Goal: Obtain resource: Download file/media

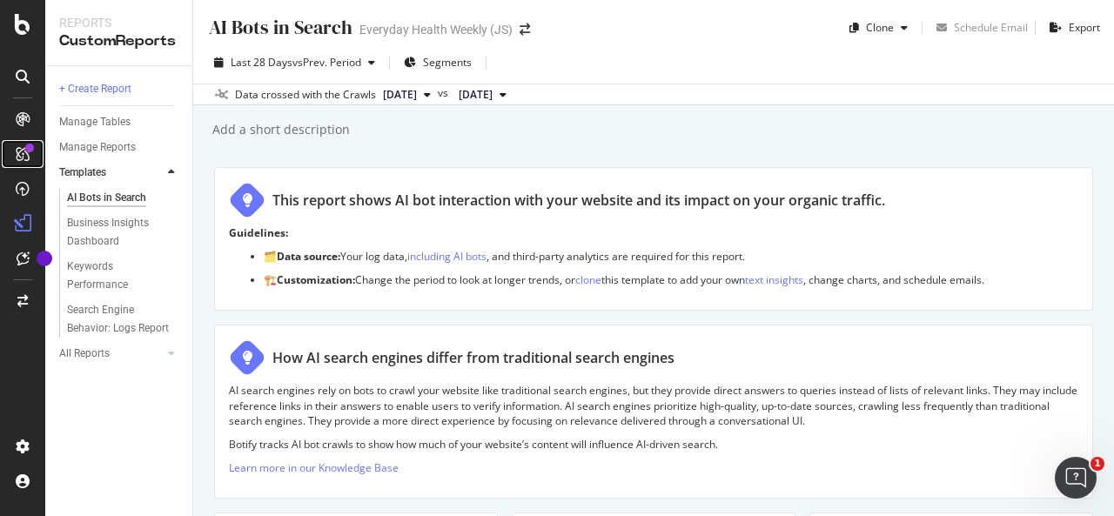
click at [21, 155] on icon at bounding box center [23, 154] width 14 height 14
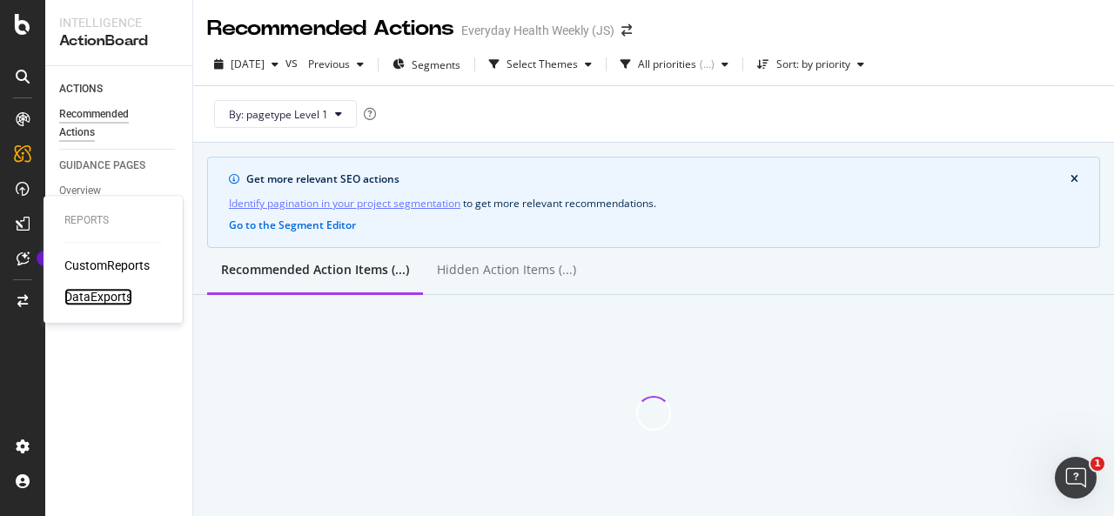
click at [102, 297] on div "DataExports" at bounding box center [98, 296] width 68 height 17
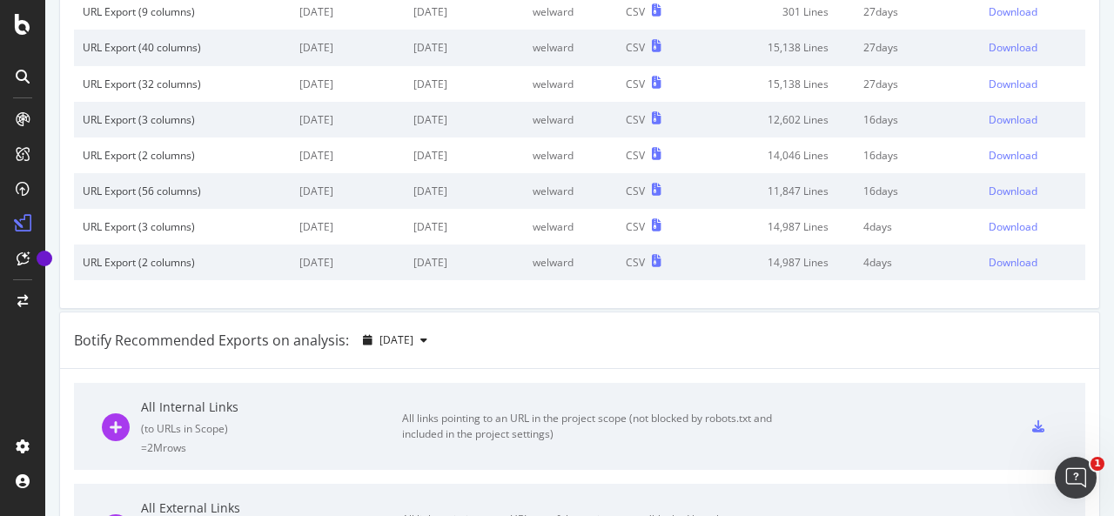
scroll to position [169, 0]
click at [434, 337] on div "button" at bounding box center [423, 342] width 21 height 10
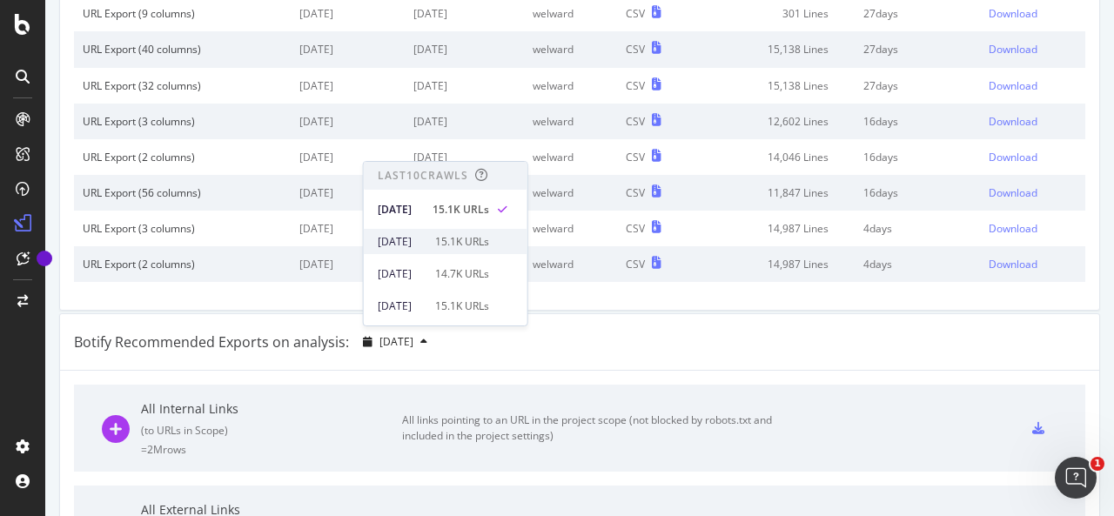
click at [399, 231] on div "[DATE] 15.1K URLs" at bounding box center [446, 241] width 164 height 25
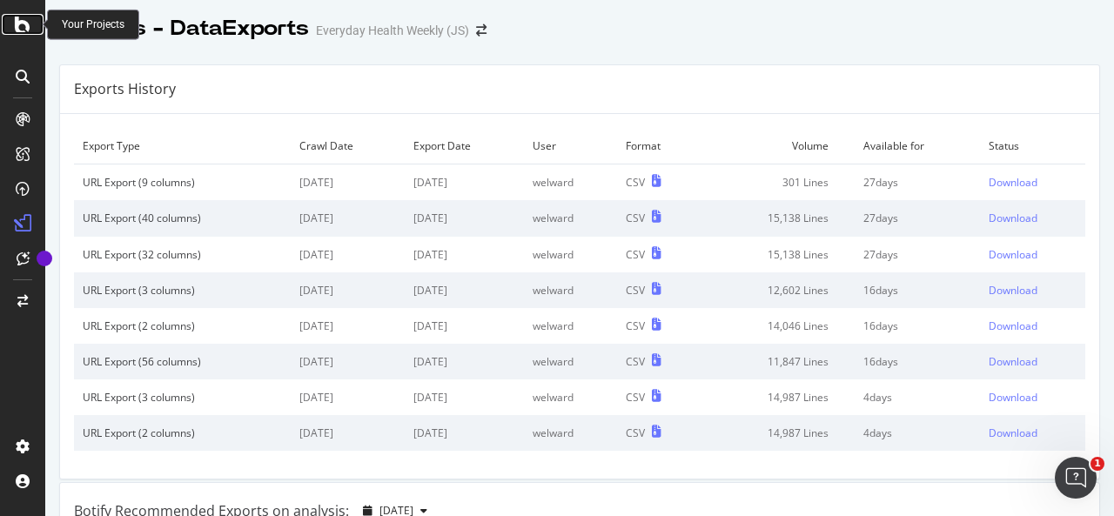
click at [21, 14] on icon at bounding box center [23, 24] width 16 height 21
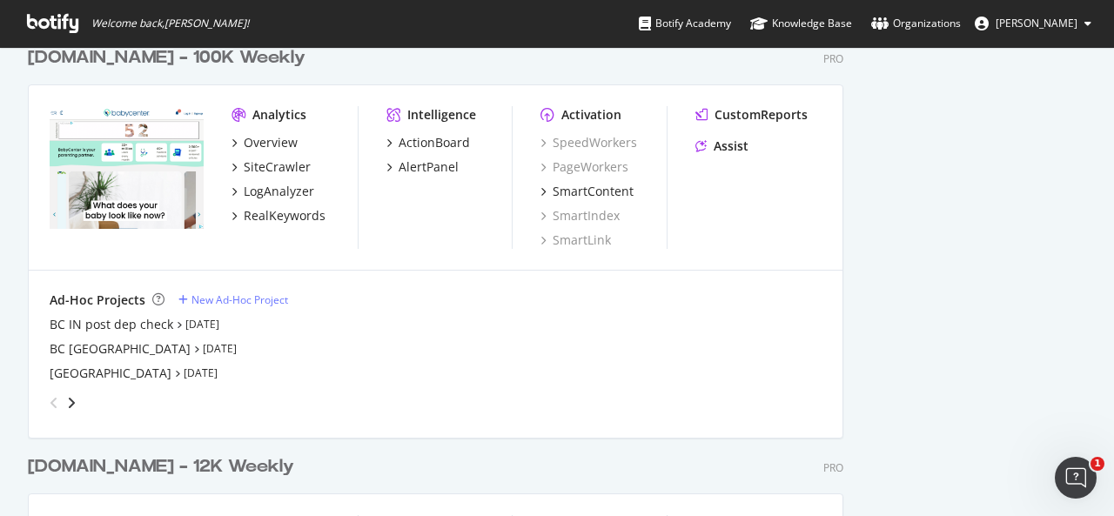
scroll to position [2449, 0]
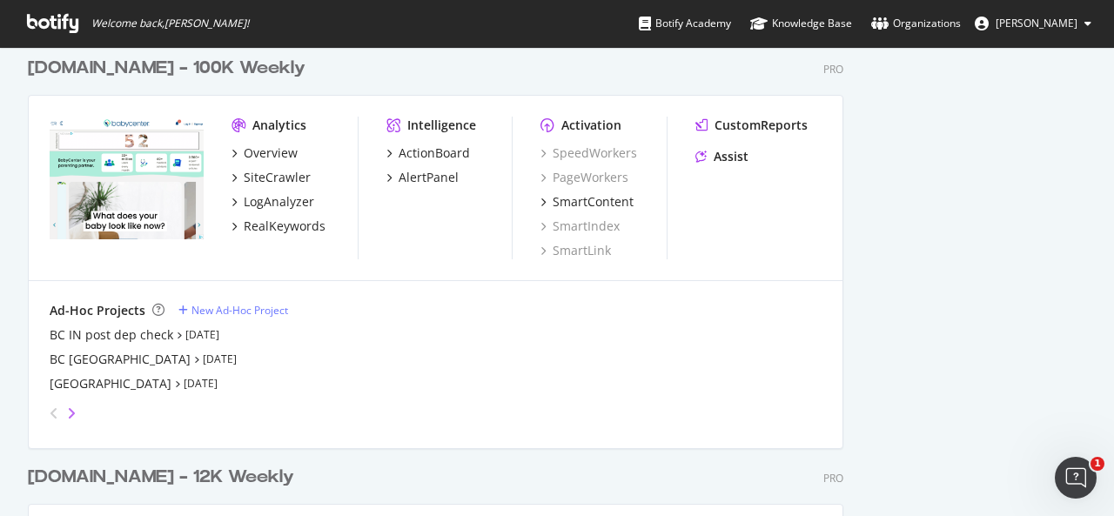
click at [71, 410] on icon "angle-right" at bounding box center [71, 413] width 9 height 14
click at [137, 329] on link "[DATE]" at bounding box center [143, 334] width 34 height 15
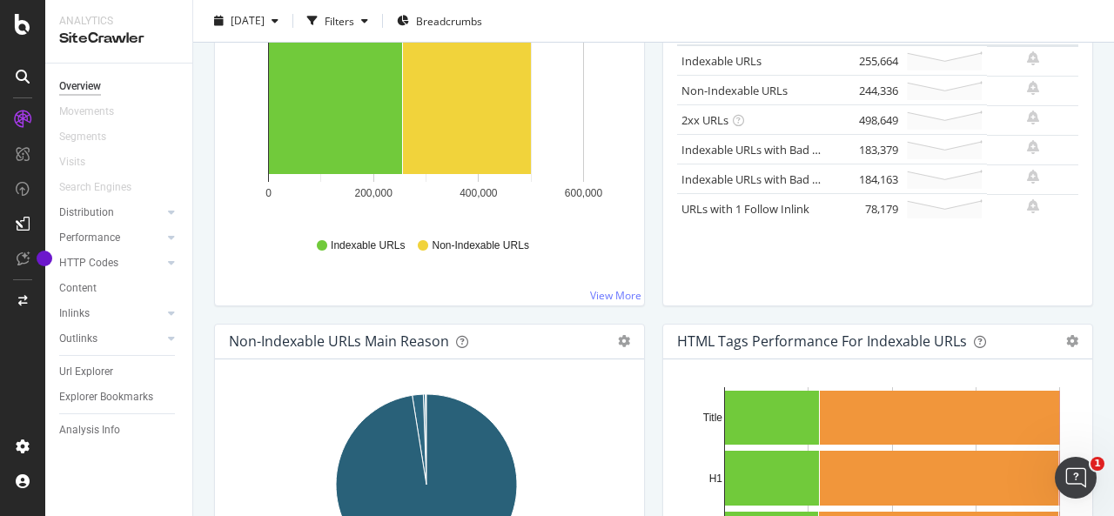
scroll to position [294, 0]
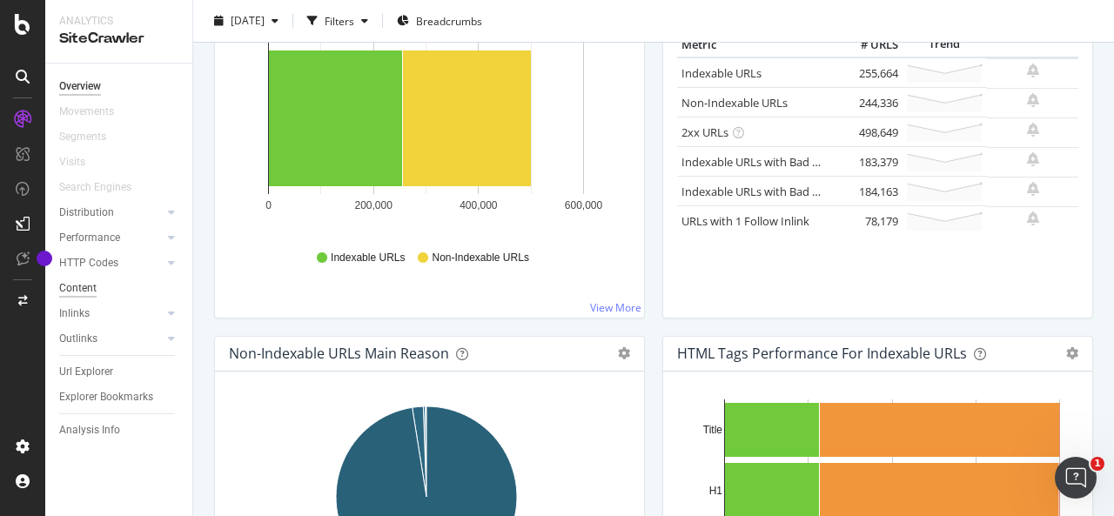
click at [84, 283] on div "Content" at bounding box center [77, 288] width 37 height 18
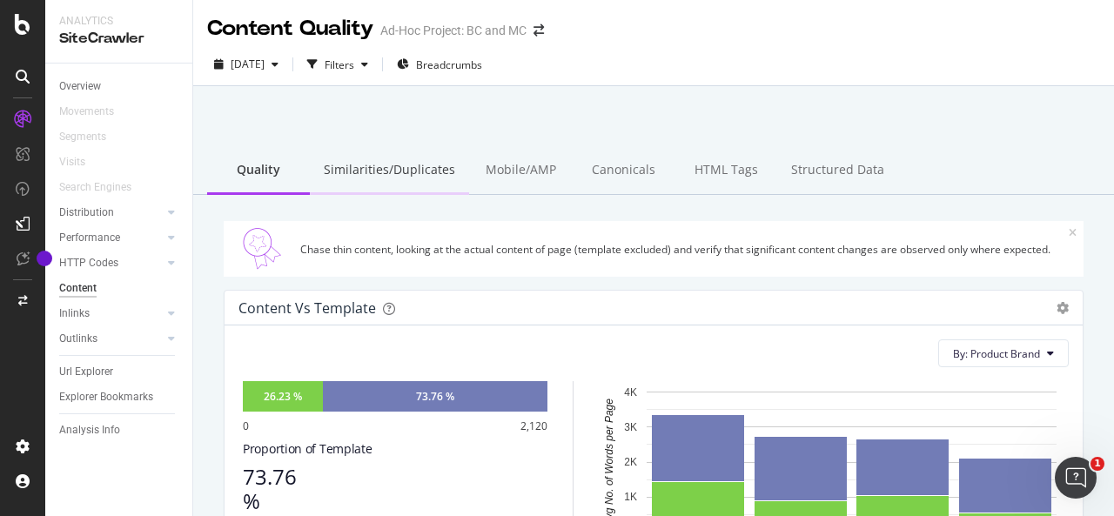
click at [409, 173] on div "Similarities/Duplicates" at bounding box center [389, 171] width 159 height 48
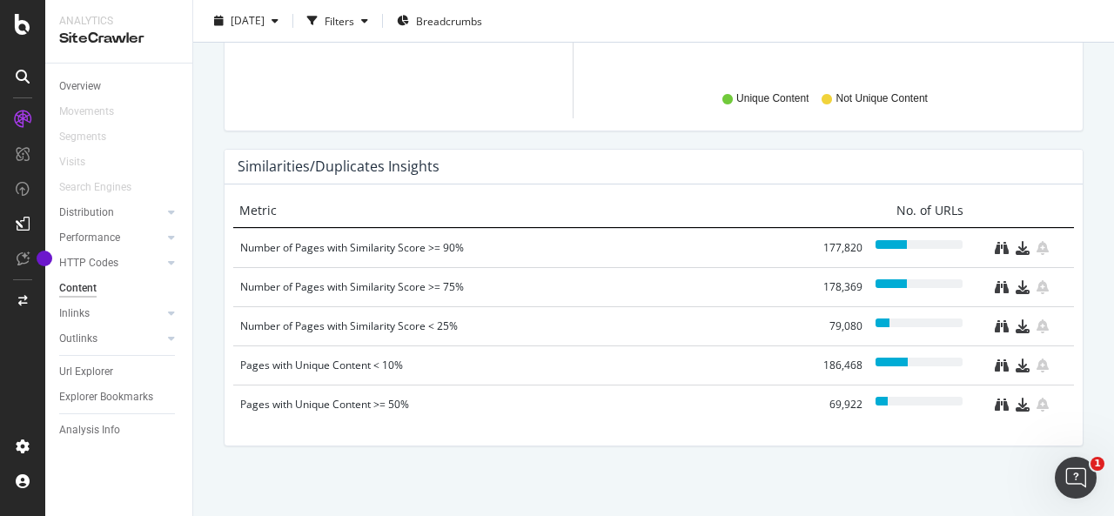
scroll to position [882, 0]
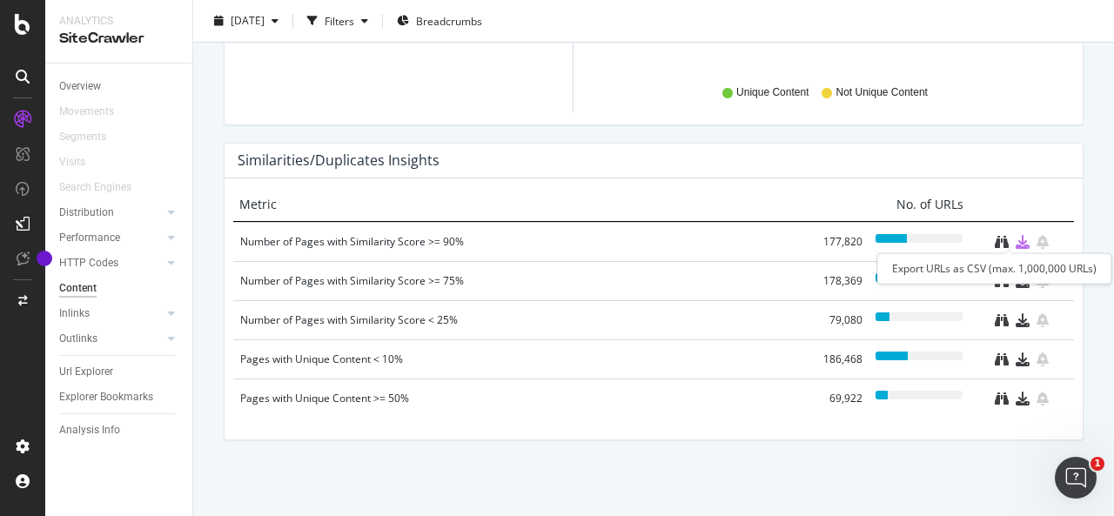
click at [1016, 239] on icon "download" at bounding box center [1023, 242] width 14 height 14
click at [1016, 243] on icon "download" at bounding box center [1023, 242] width 14 height 14
click at [382, 233] on div "Number of Pages with Similarity Score >= 90%" at bounding box center [523, 241] width 566 height 17
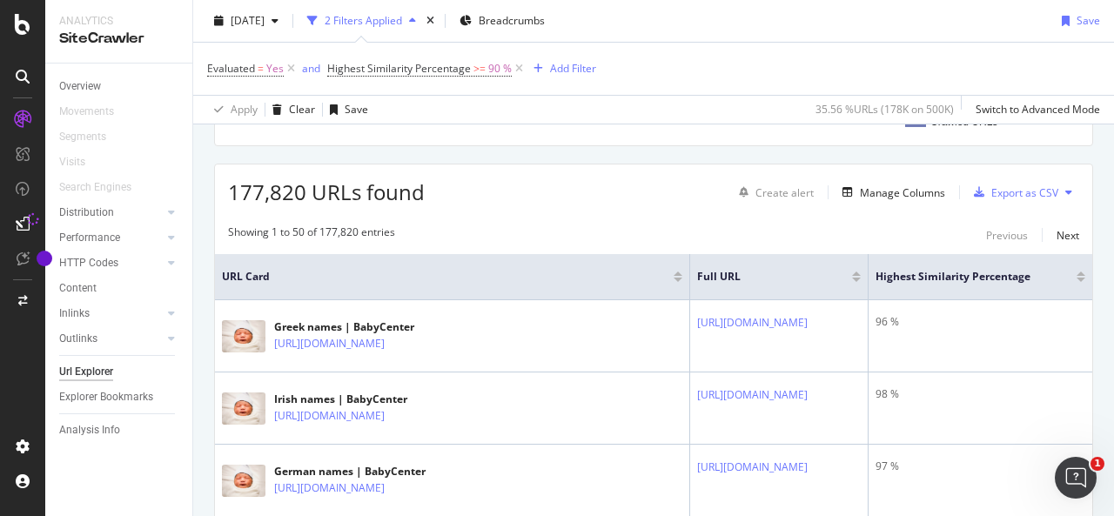
scroll to position [266, 0]
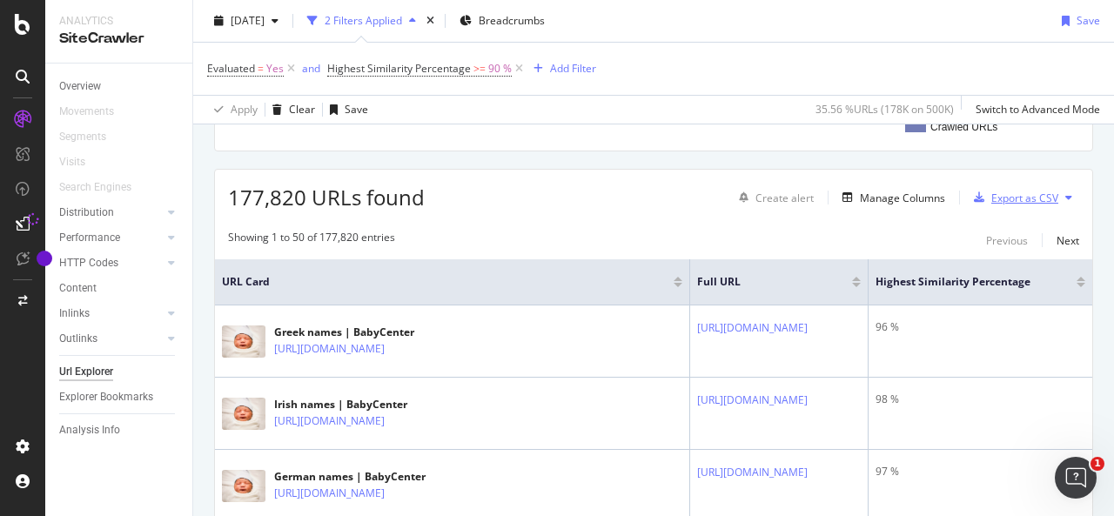
click at [991, 194] on div "Export as CSV" at bounding box center [1024, 198] width 67 height 15
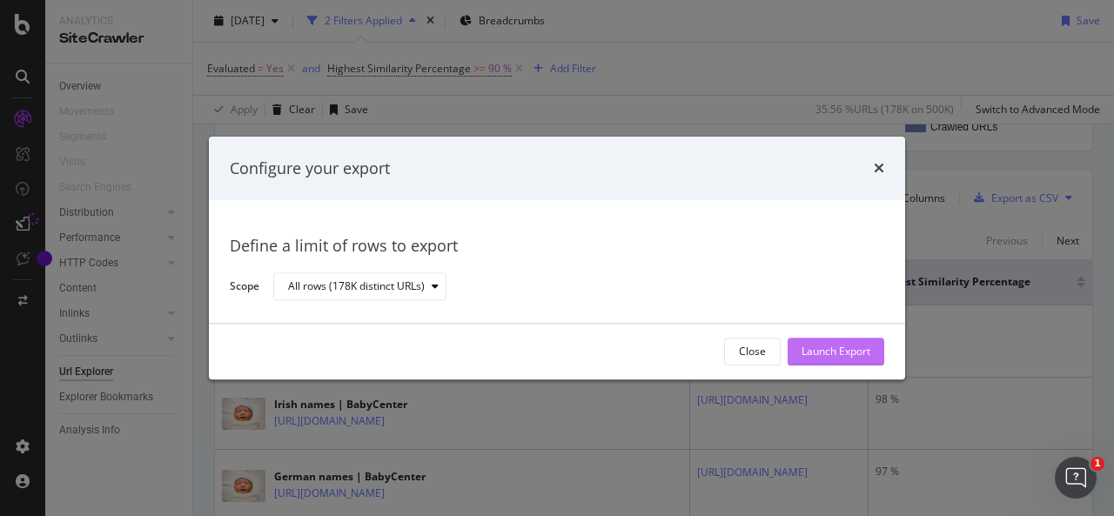
click at [814, 353] on div "Launch Export" at bounding box center [835, 352] width 69 height 15
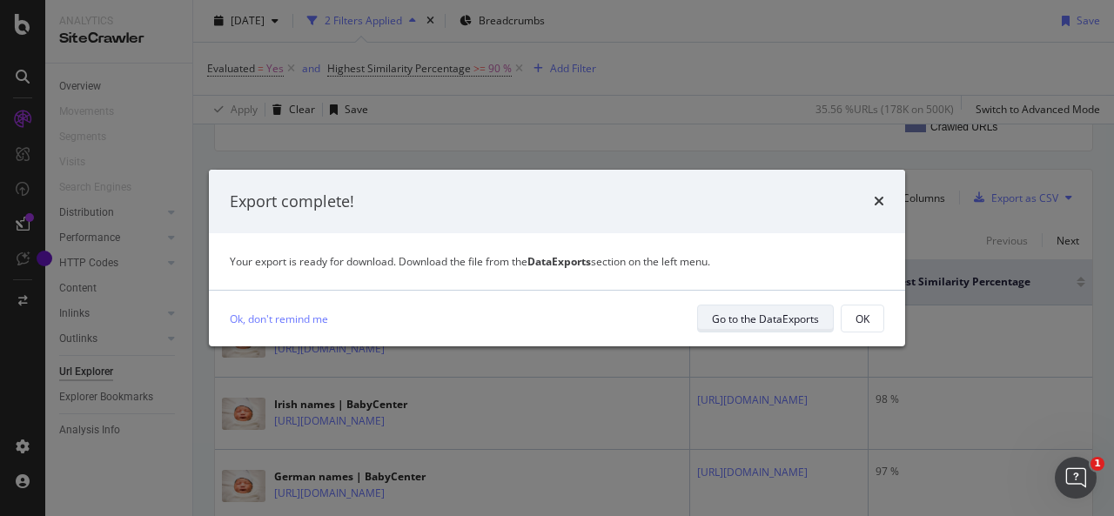
click at [788, 320] on div "Go to the DataExports" at bounding box center [765, 319] width 107 height 15
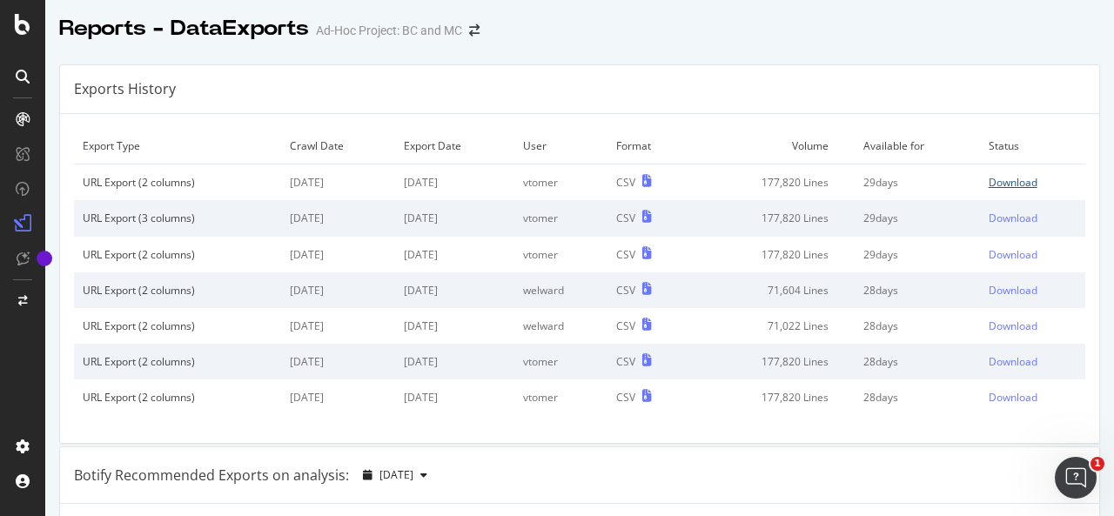
click at [989, 178] on div "Download" at bounding box center [1013, 182] width 49 height 15
click at [23, 36] on div at bounding box center [22, 258] width 45 height 516
click at [23, 27] on icon at bounding box center [23, 24] width 16 height 21
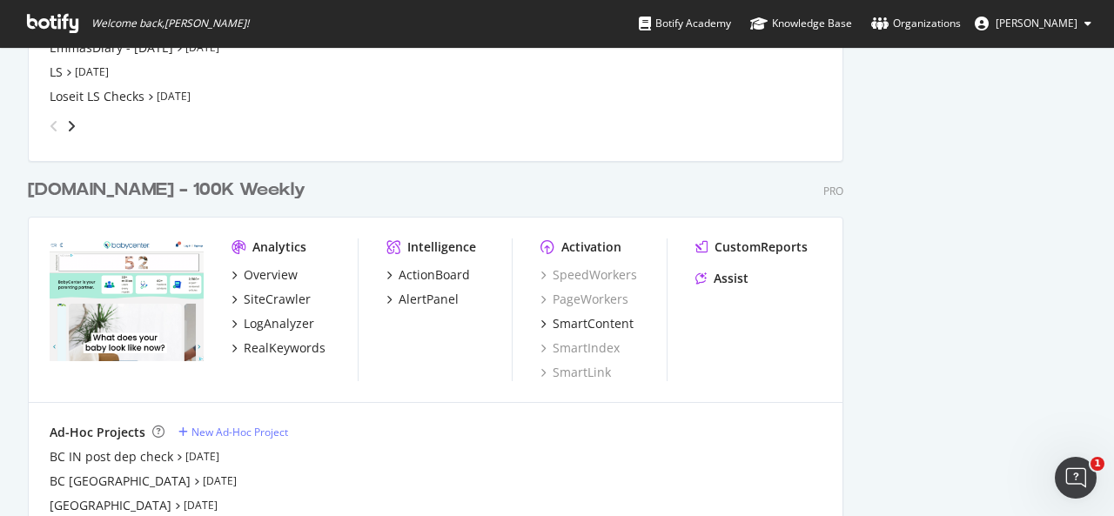
scroll to position [2362, 0]
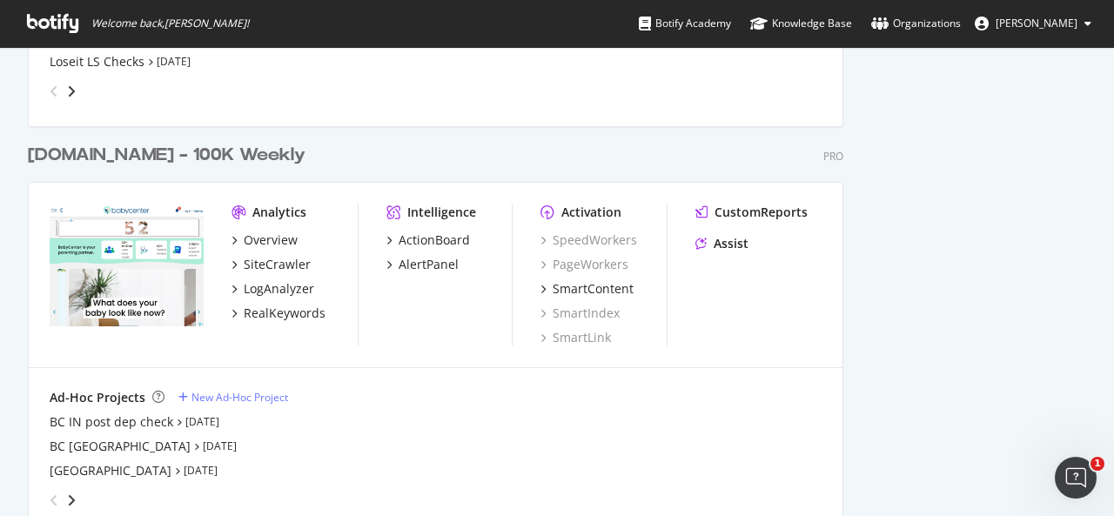
click at [170, 154] on div "[DOMAIN_NAME] - 100K Weekly" at bounding box center [167, 155] width 278 height 25
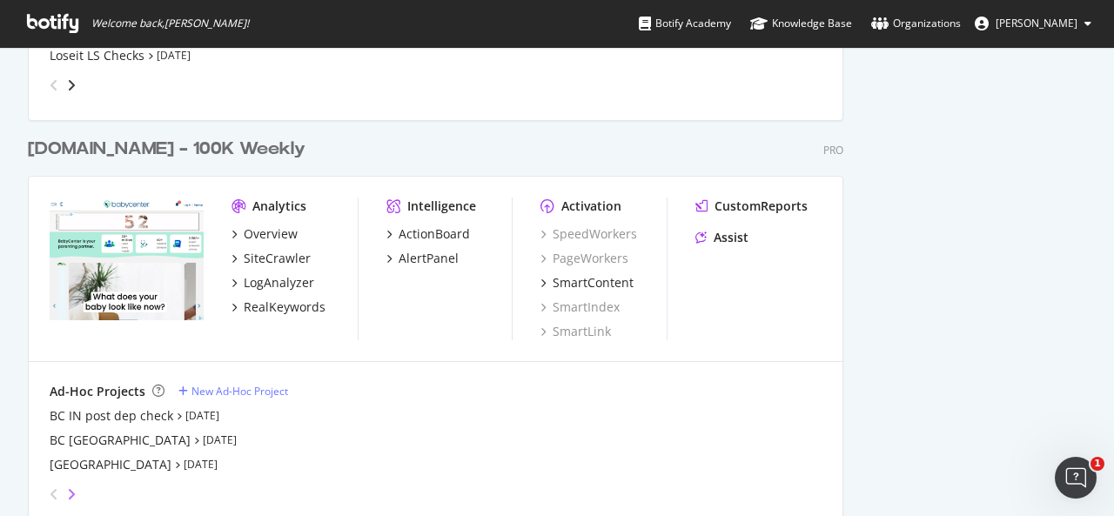
click at [71, 488] on icon "angle-right" at bounding box center [71, 494] width 9 height 14
click at [273, 231] on div "Overview" at bounding box center [271, 233] width 54 height 17
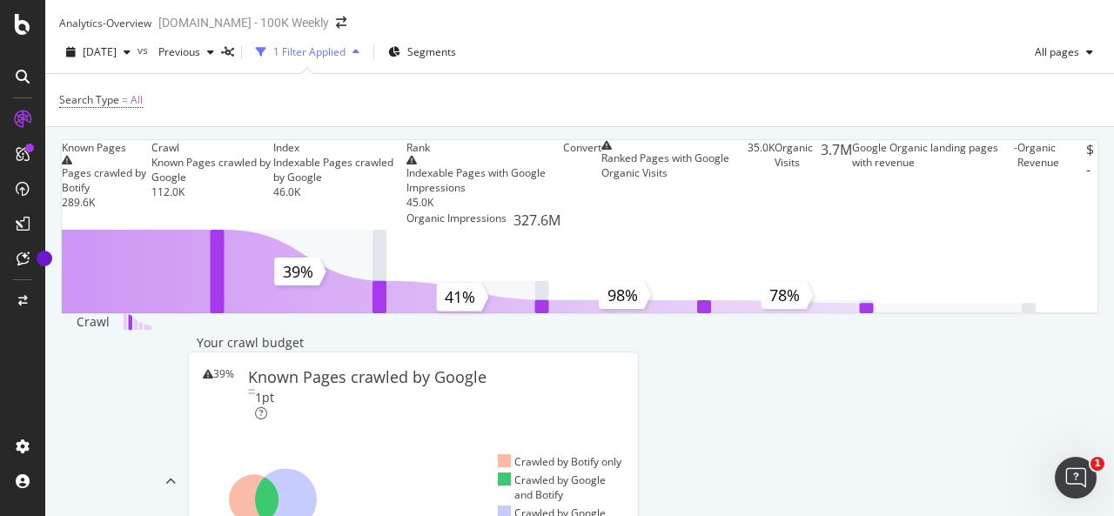
scroll to position [673, 0]
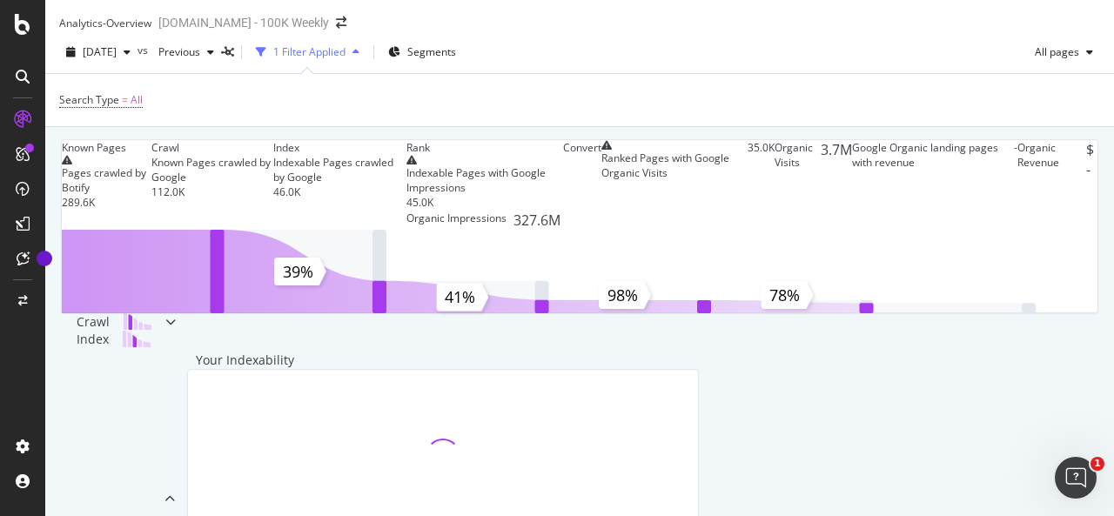
scroll to position [0, 0]
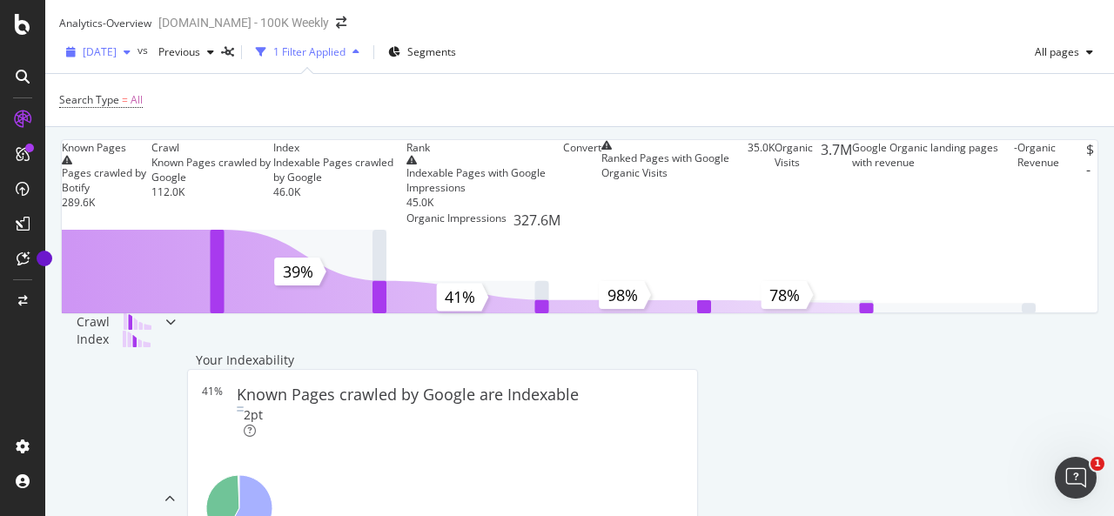
click at [117, 59] on span "[DATE]" at bounding box center [100, 51] width 34 height 15
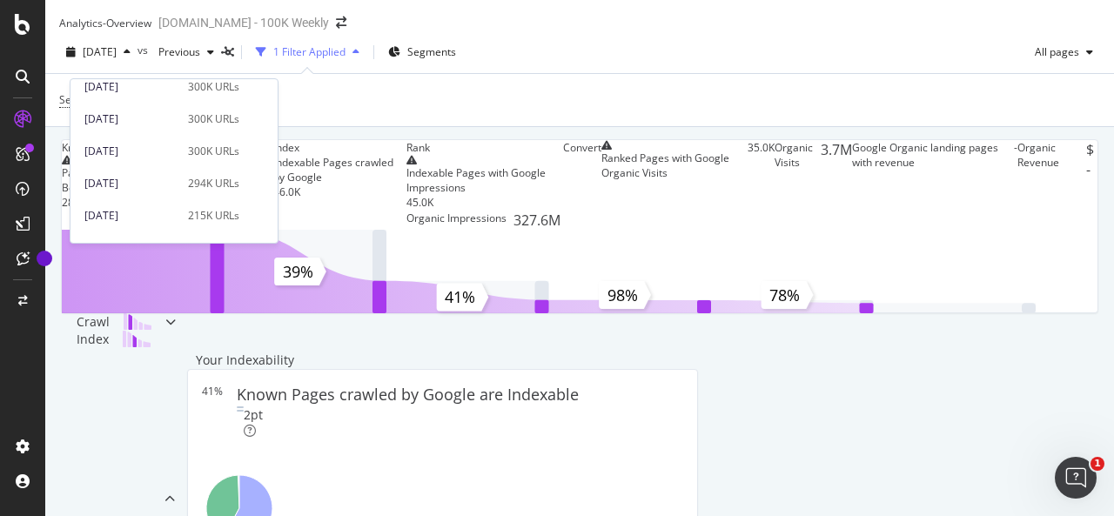
scroll to position [635, 0]
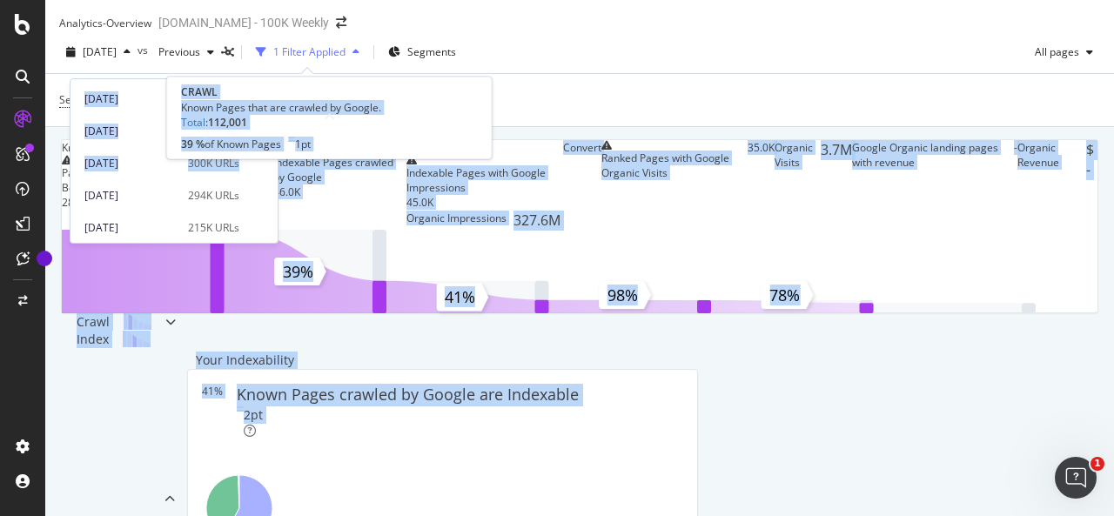
click at [281, 179] on body "Analytics - Overview [DOMAIN_NAME] - 100K Weekly [DATE] vs Previous 1 Filter Ap…" at bounding box center [557, 258] width 1114 height 516
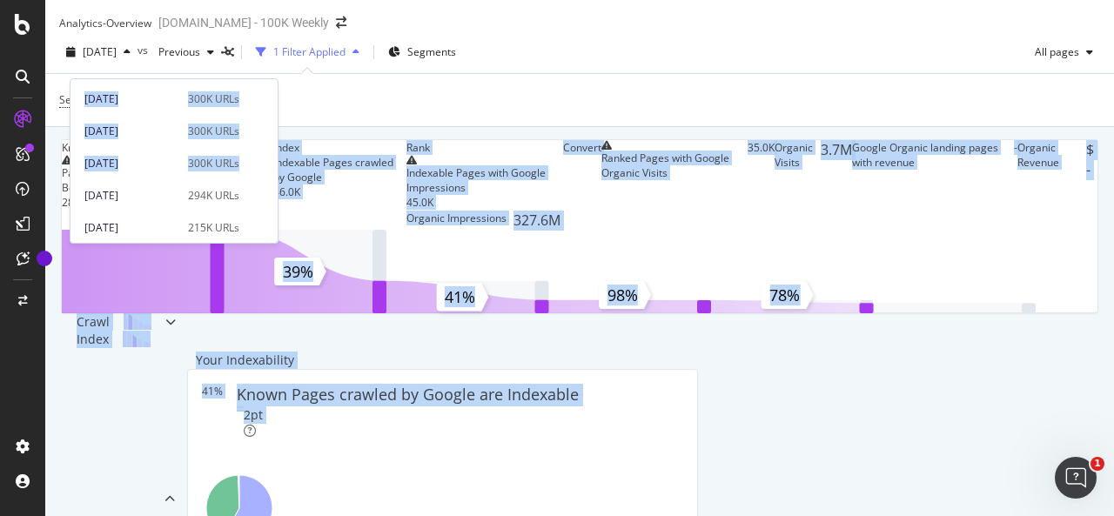
click at [371, 142] on div "Known Pages Pages crawled by Botify 289.6K Crawl Known Pages crawled by Google …" at bounding box center [579, 445] width 1069 height 637
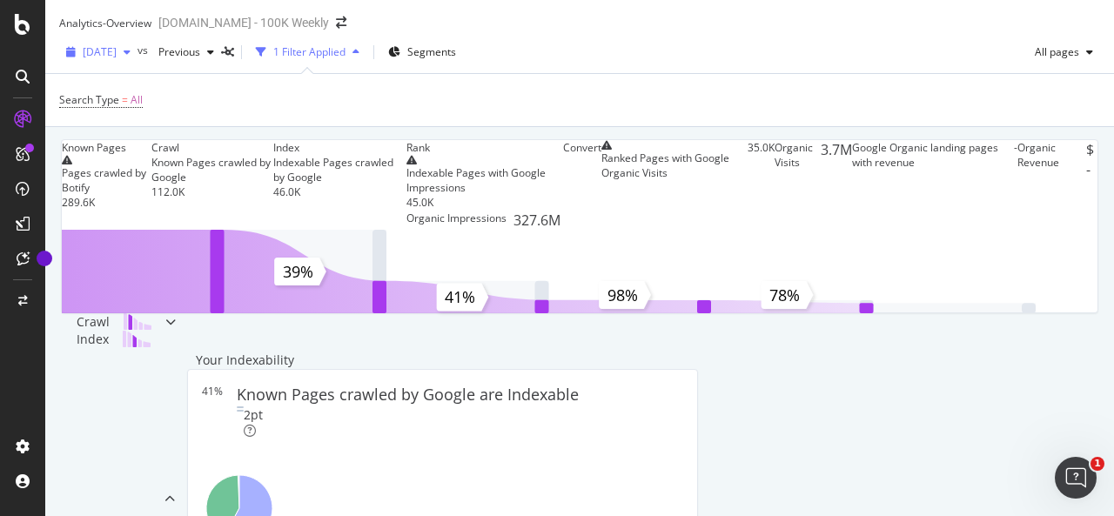
click at [117, 59] on span "[DATE]" at bounding box center [100, 51] width 34 height 15
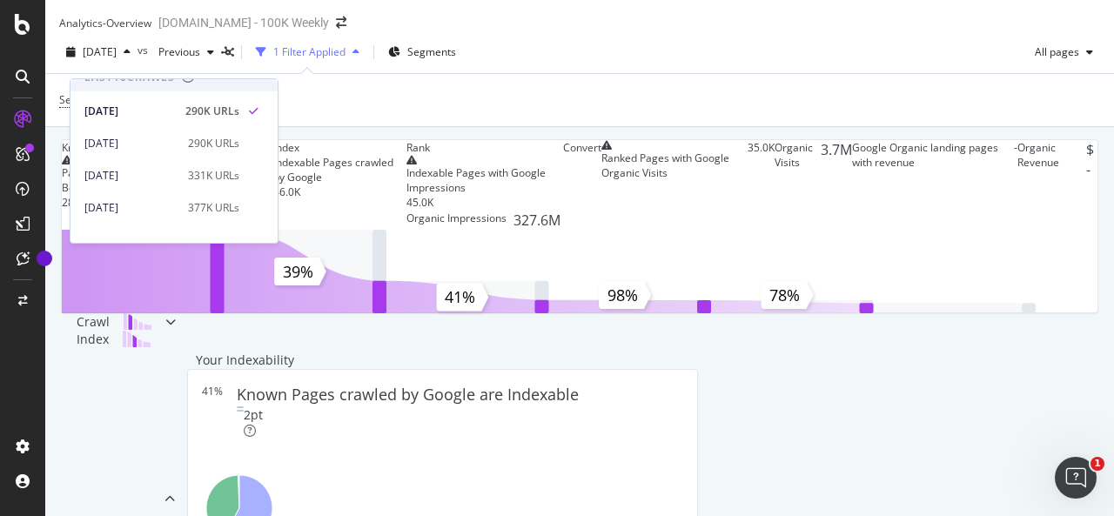
scroll to position [0, 0]
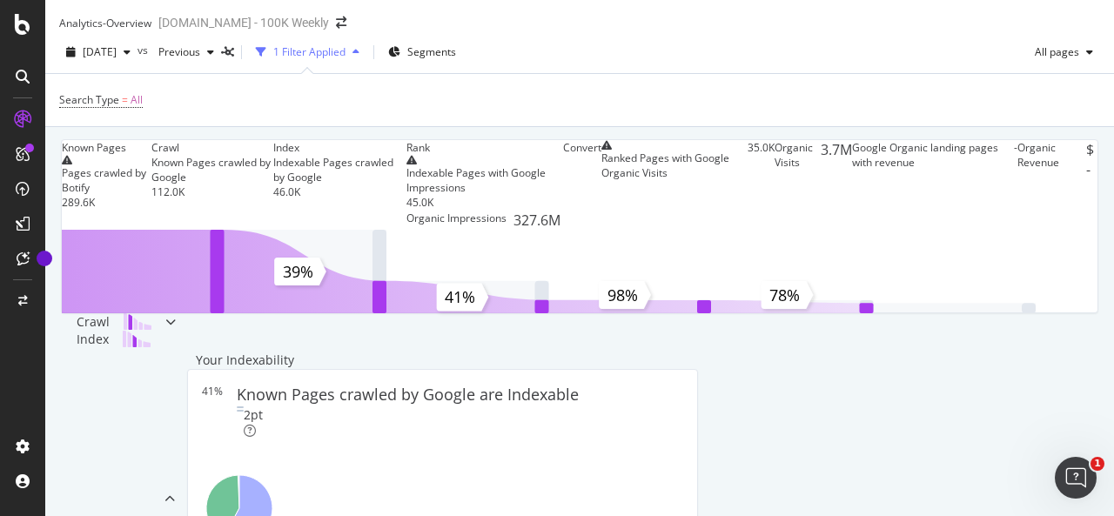
click at [324, 111] on div "Search Type = All" at bounding box center [579, 100] width 1041 height 52
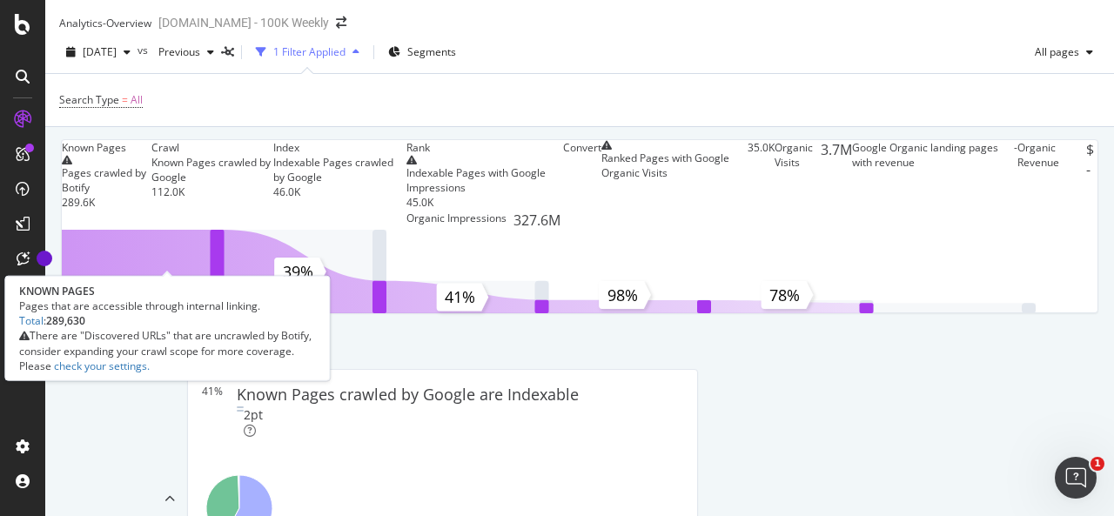
click at [151, 165] on div "Pages crawled by Botify" at bounding box center [107, 180] width 90 height 30
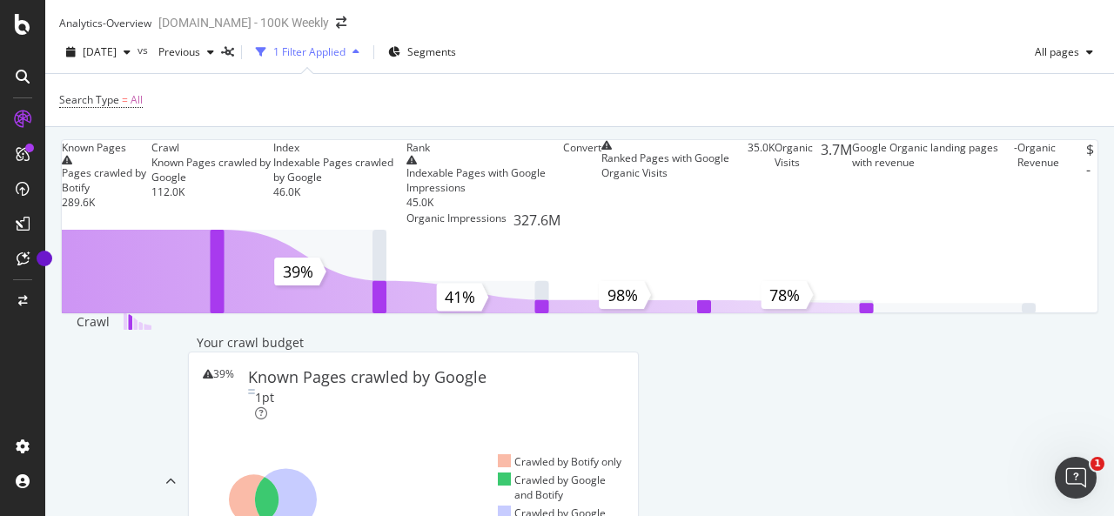
scroll to position [638, 0]
